Goal: Task Accomplishment & Management: Manage account settings

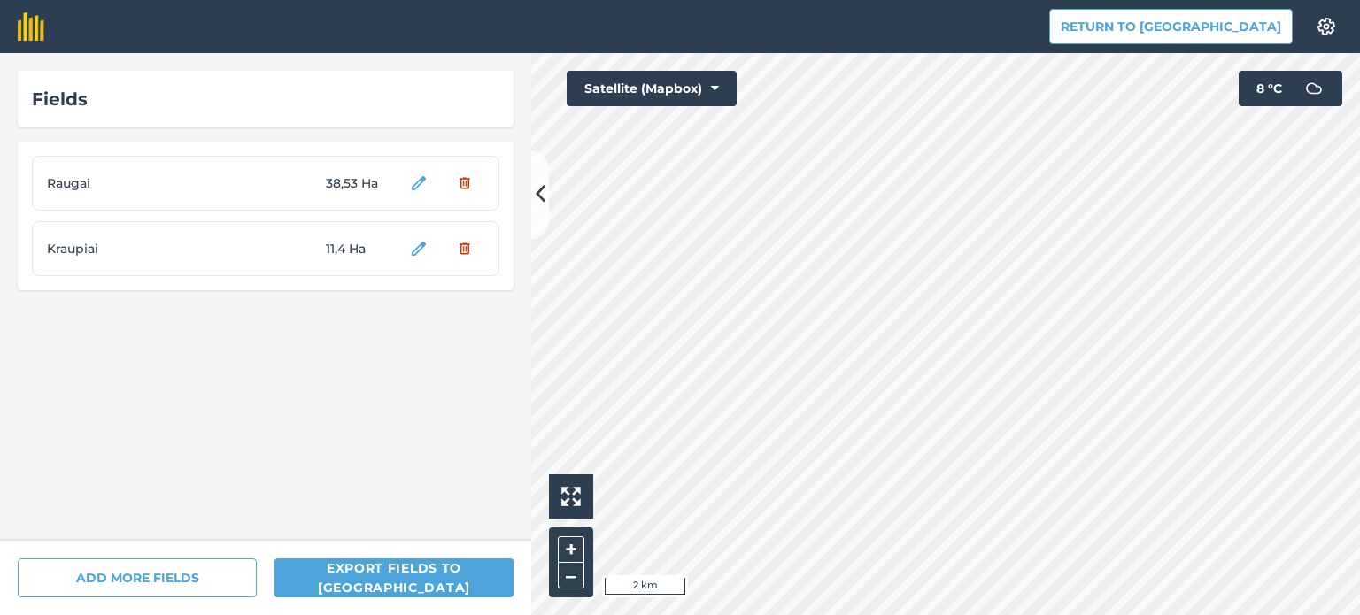
click at [92, 172] on div "Raugai 38,53 Ha" at bounding box center [266, 183] width 468 height 55
click at [94, 189] on span "Raugai" at bounding box center [113, 183] width 133 height 19
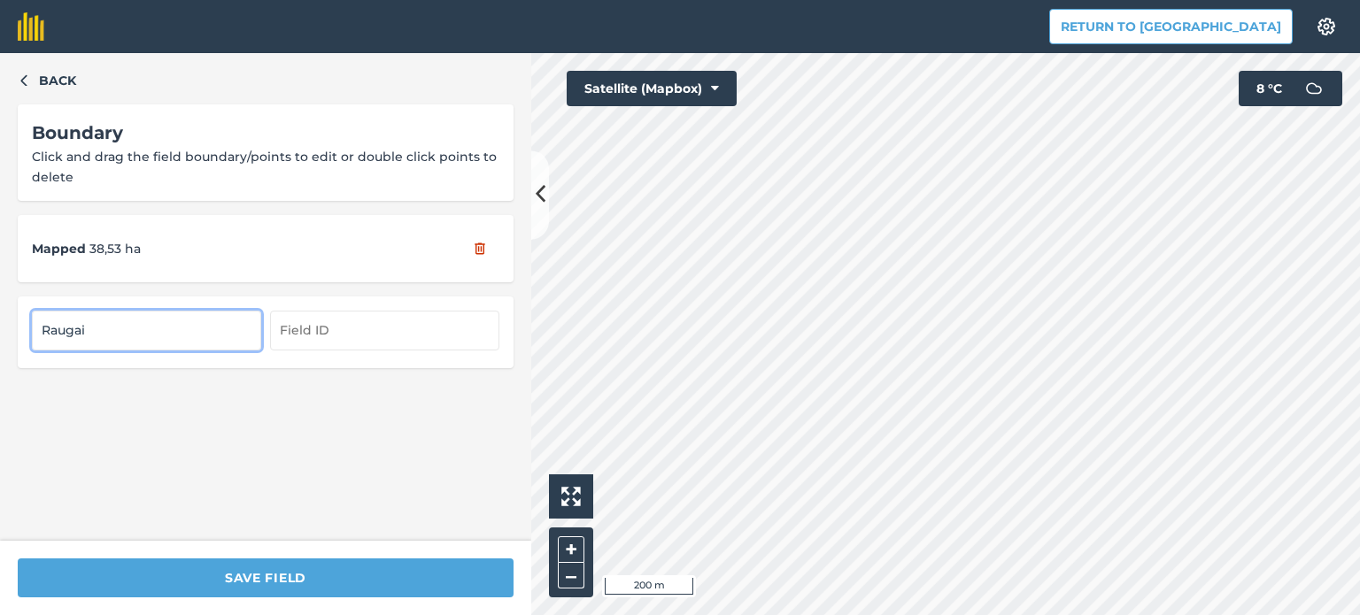
click at [142, 336] on input "Raugai" at bounding box center [146, 330] width 229 height 39
type input "Raugai..."
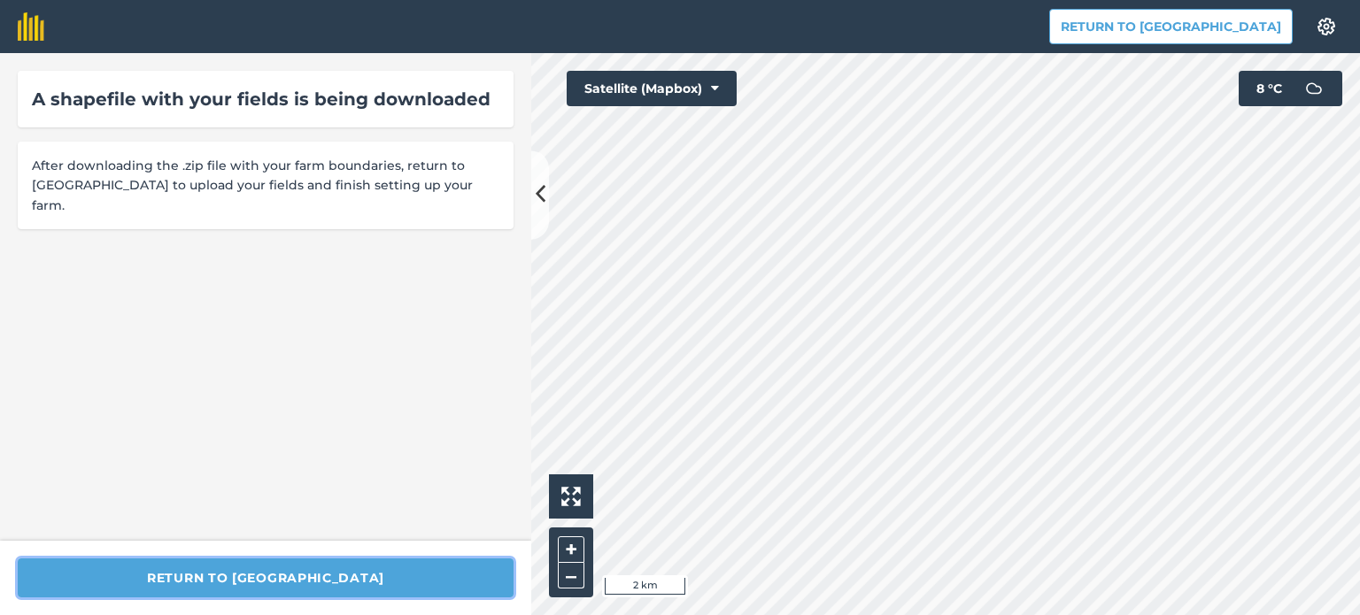
click at [228, 570] on button "Return to [GEOGRAPHIC_DATA]" at bounding box center [266, 578] width 496 height 39
